Goal: Task Accomplishment & Management: Use online tool/utility

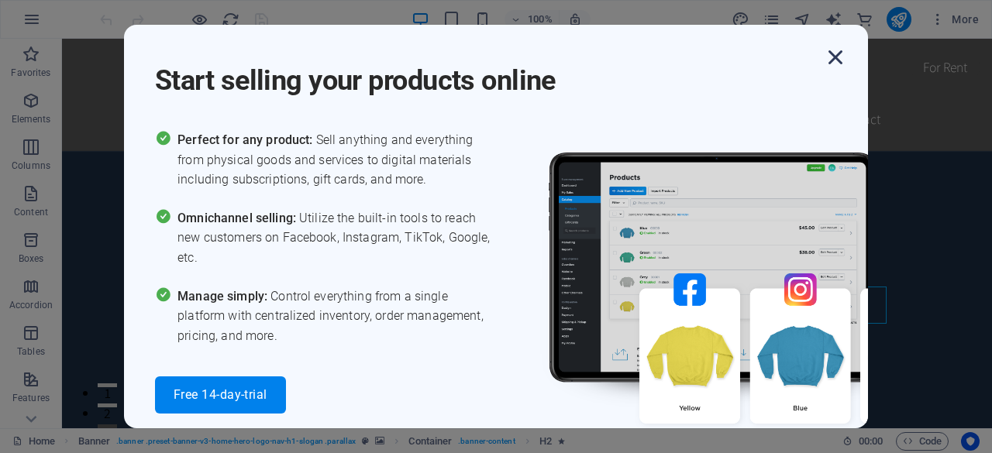
click at [830, 57] on icon "button" at bounding box center [835, 57] width 28 height 28
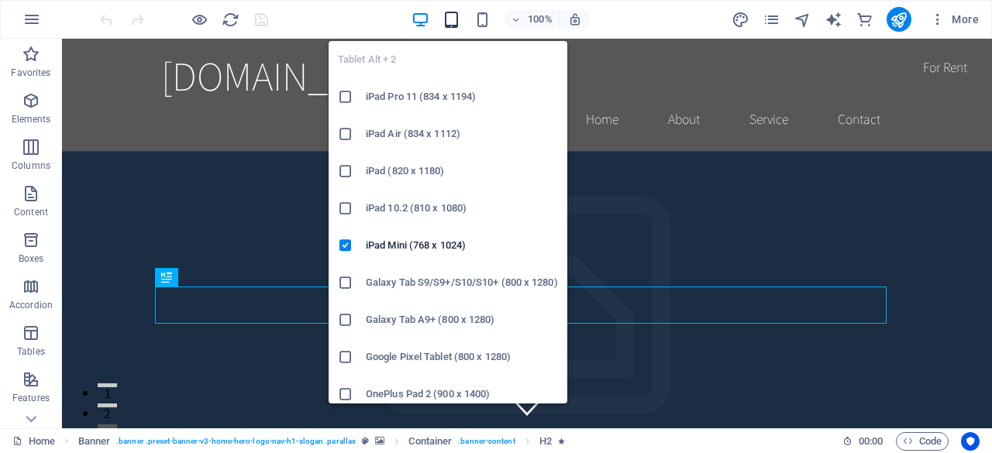
click at [450, 16] on icon "button" at bounding box center [451, 20] width 18 height 18
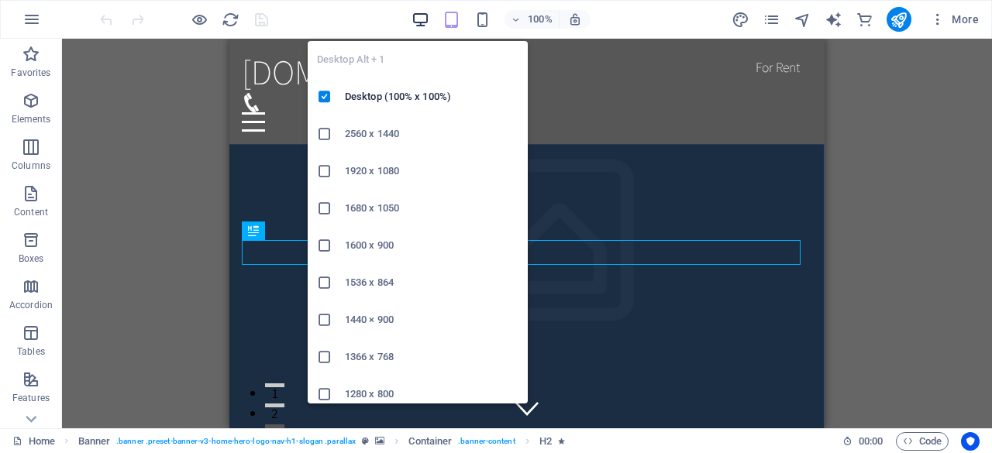
click at [425, 19] on icon "button" at bounding box center [420, 20] width 18 height 18
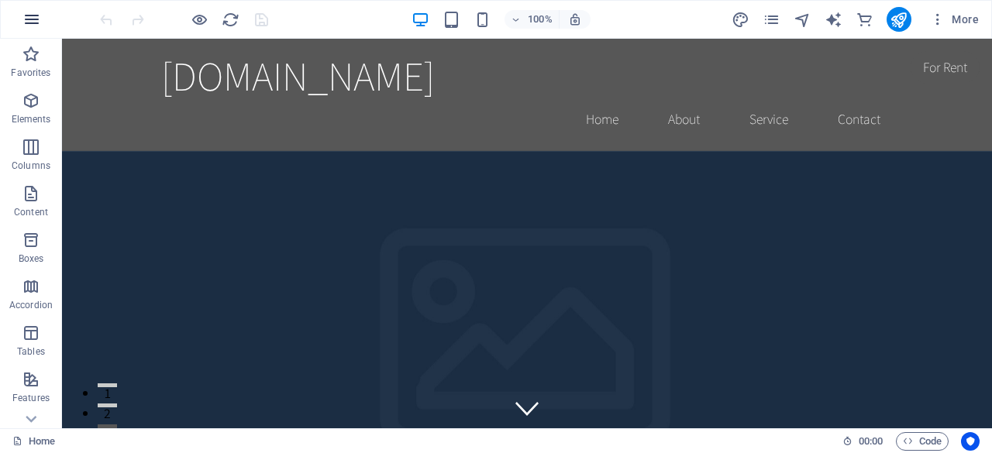
click at [33, 17] on icon "button" at bounding box center [31, 19] width 19 height 19
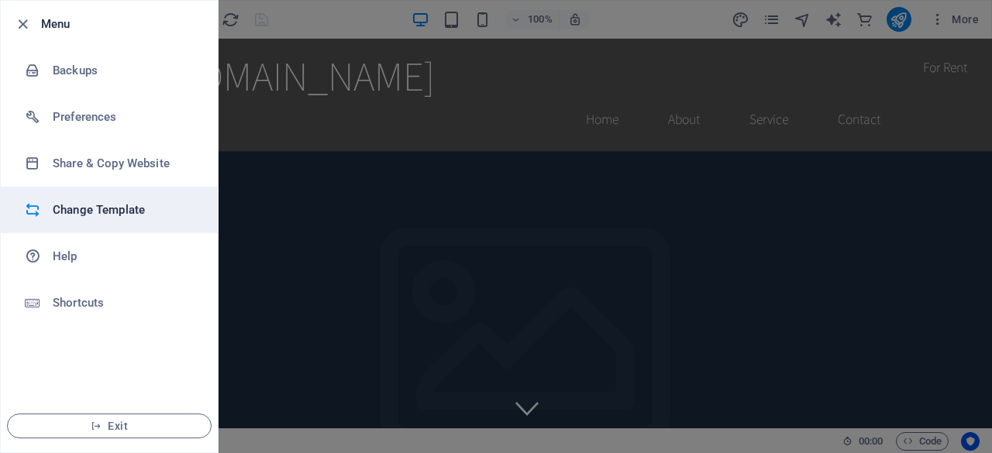
click at [110, 210] on h6 "Change Template" at bounding box center [124, 210] width 143 height 19
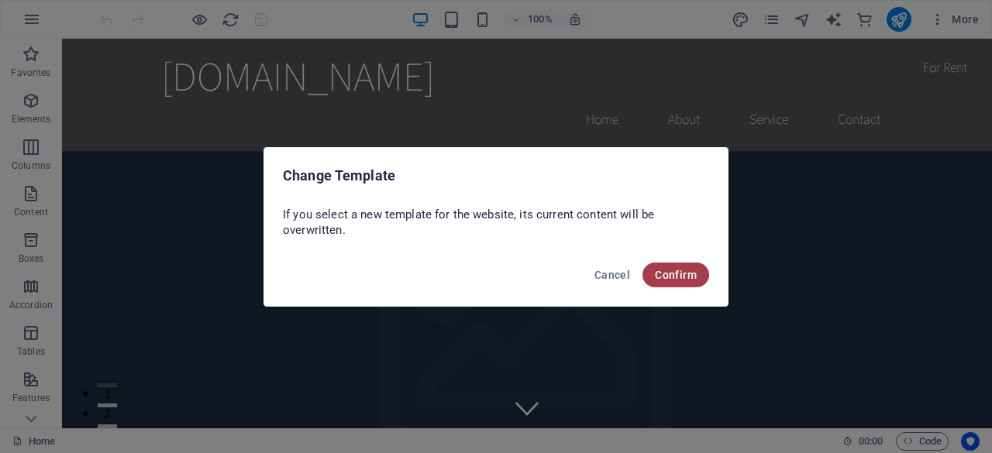
click at [666, 278] on span "Confirm" at bounding box center [676, 275] width 42 height 12
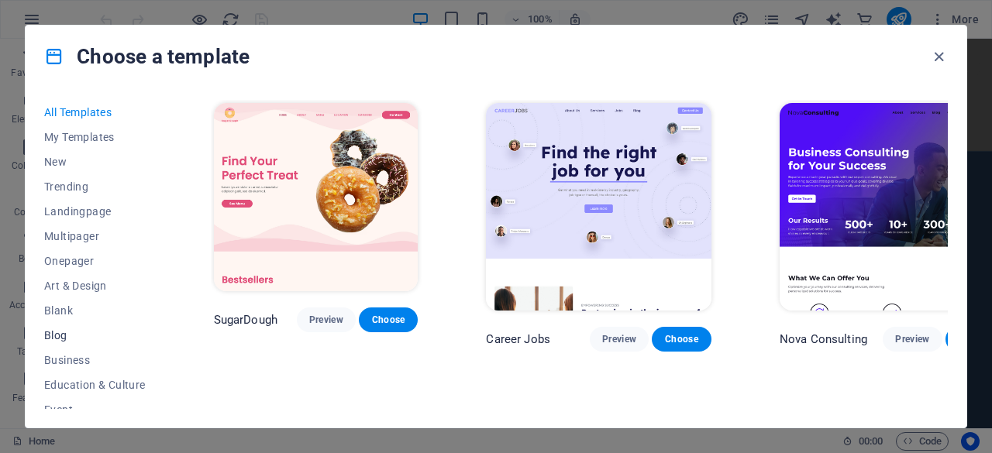
click at [62, 337] on span "Blog" at bounding box center [95, 335] width 102 height 12
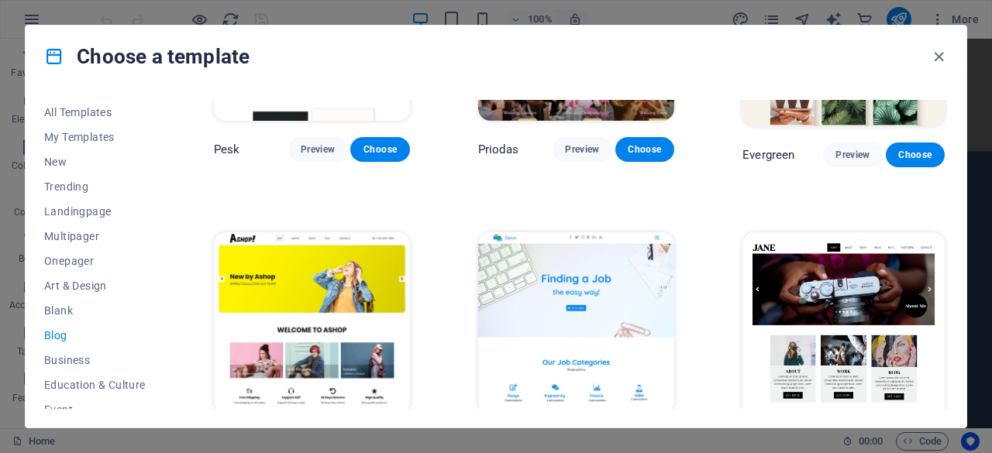
scroll to position [2235, 0]
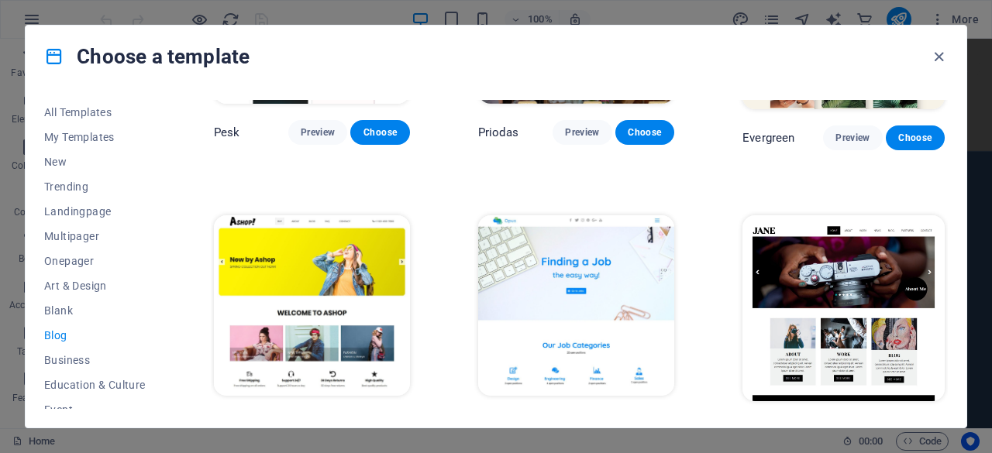
click at [852, 424] on span "Preview" at bounding box center [859, 430] width 29 height 12
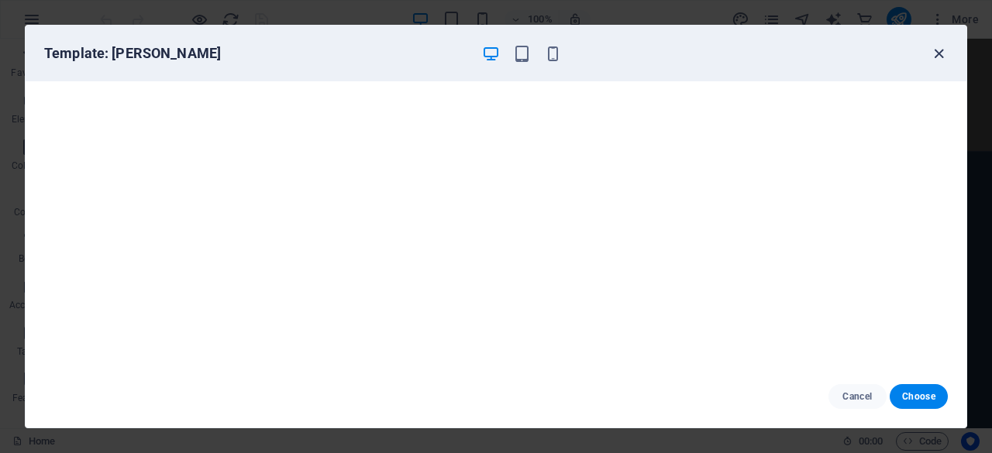
click at [936, 54] on icon "button" at bounding box center [939, 54] width 18 height 18
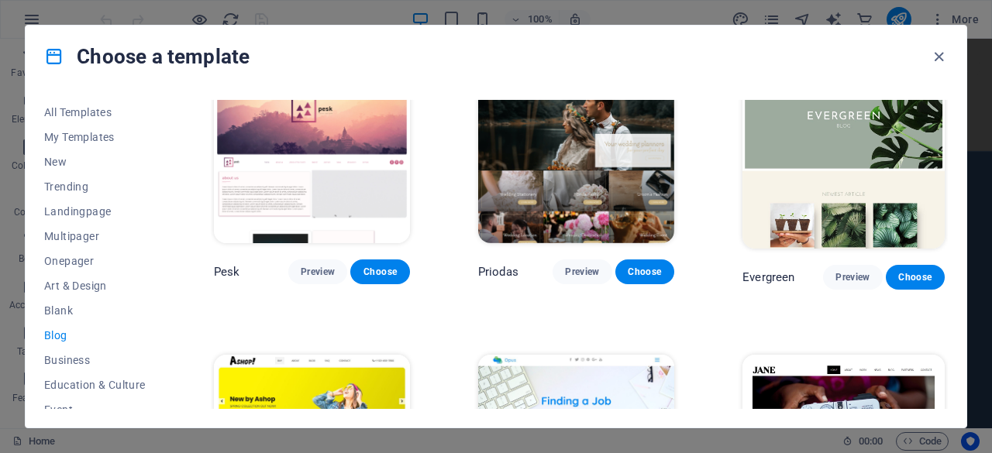
scroll to position [1968, 0]
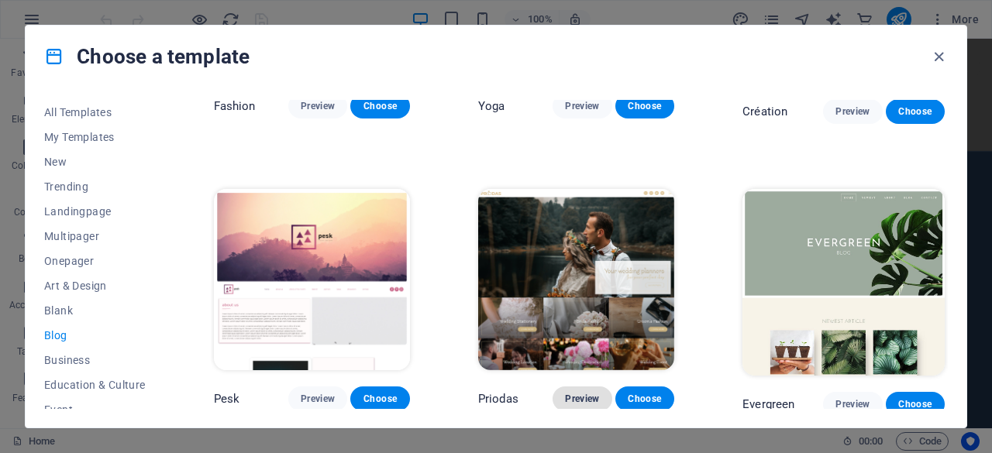
click at [588, 393] on span "Preview" at bounding box center [582, 399] width 34 height 12
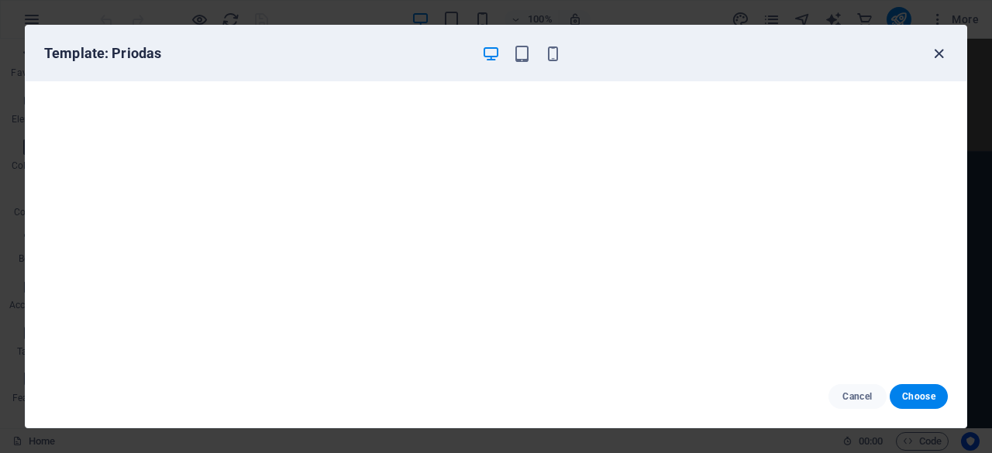
click at [941, 53] on icon "button" at bounding box center [939, 54] width 18 height 18
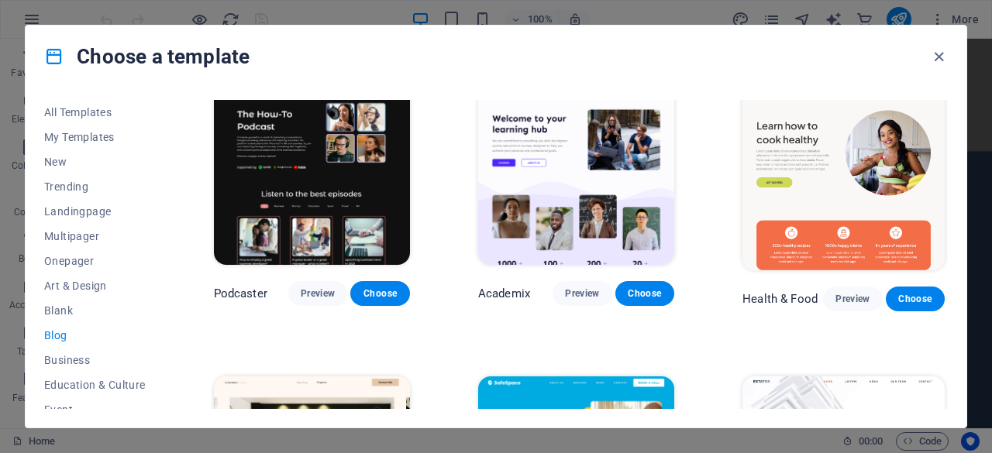
scroll to position [573, 0]
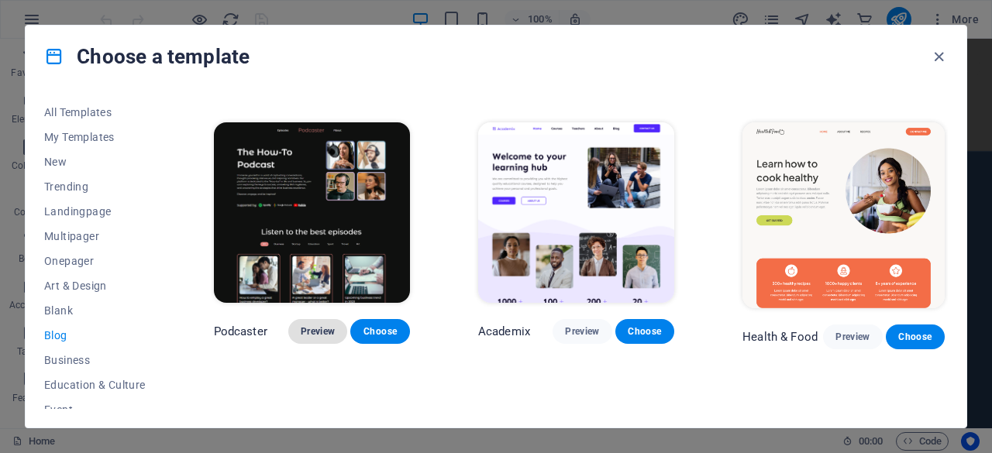
click at [330, 319] on button "Preview" at bounding box center [317, 331] width 59 height 25
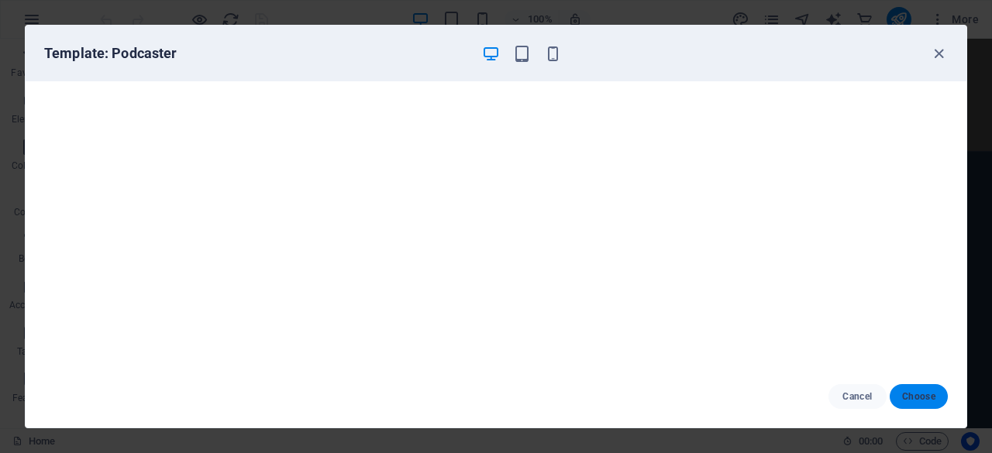
click at [925, 399] on span "Choose" at bounding box center [918, 397] width 33 height 12
